Goal: Task Accomplishment & Management: Use online tool/utility

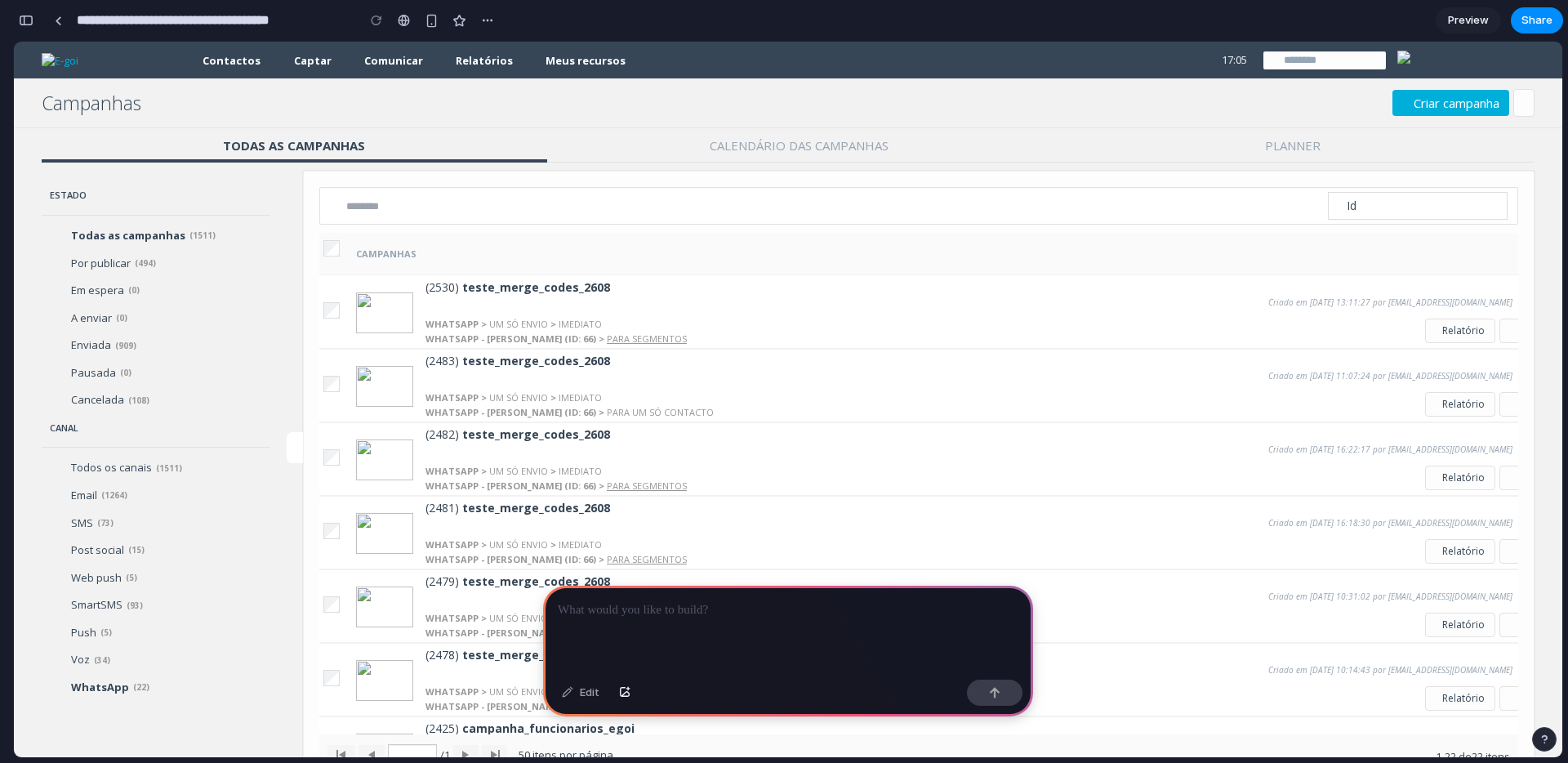
click at [595, 634] on div at bounding box center [788, 629] width 490 height 87
click at [588, 693] on div "Edit" at bounding box center [581, 693] width 54 height 26
click at [629, 695] on div "button" at bounding box center [625, 692] width 11 height 10
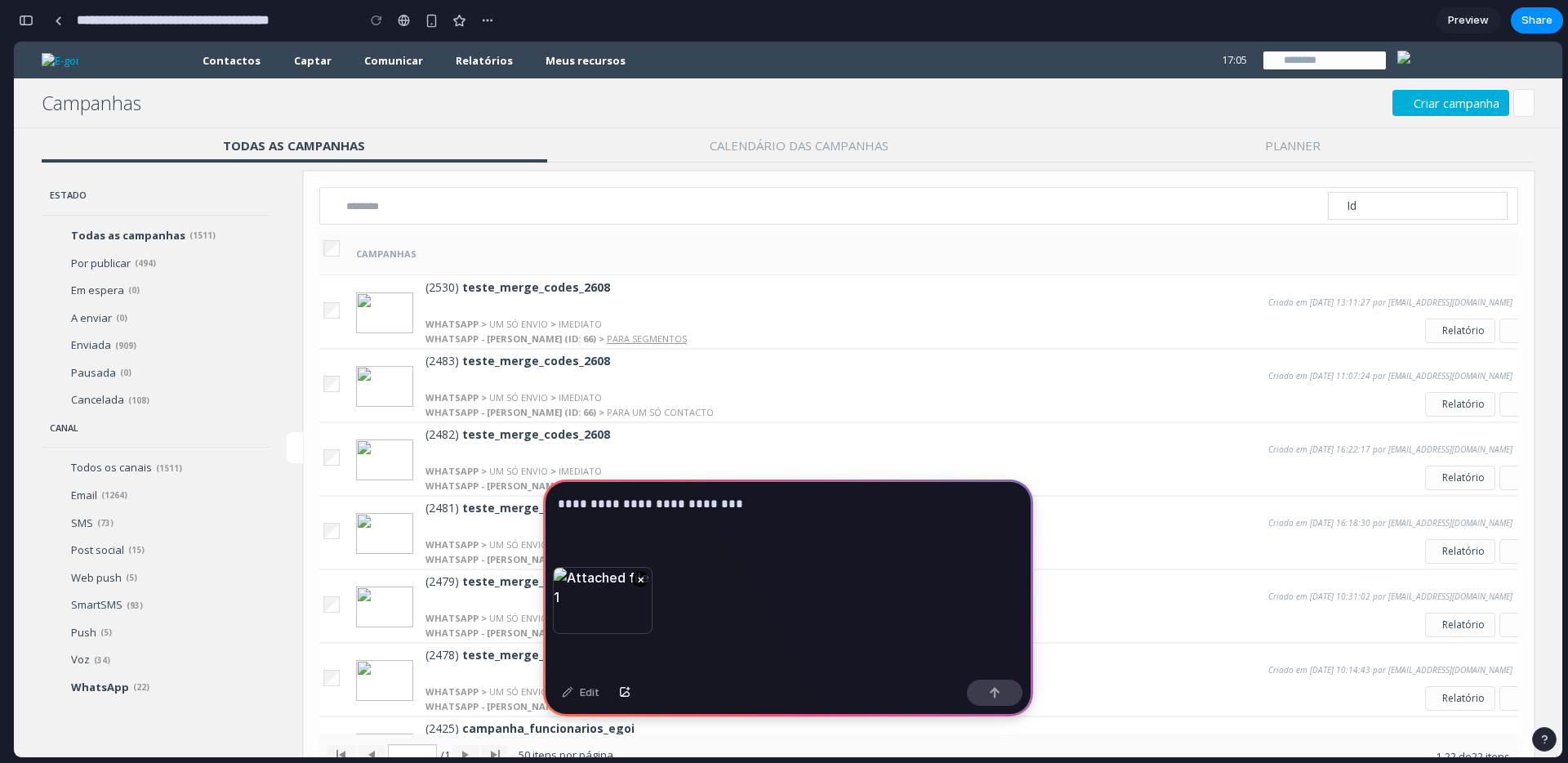
click at [733, 518] on div "**********" at bounding box center [788, 523] width 490 height 87
click at [835, 535] on div at bounding box center [788, 523] width 490 height 87
click at [638, 579] on button "×" at bounding box center [640, 579] width 16 height 16
